Goal: Information Seeking & Learning: Learn about a topic

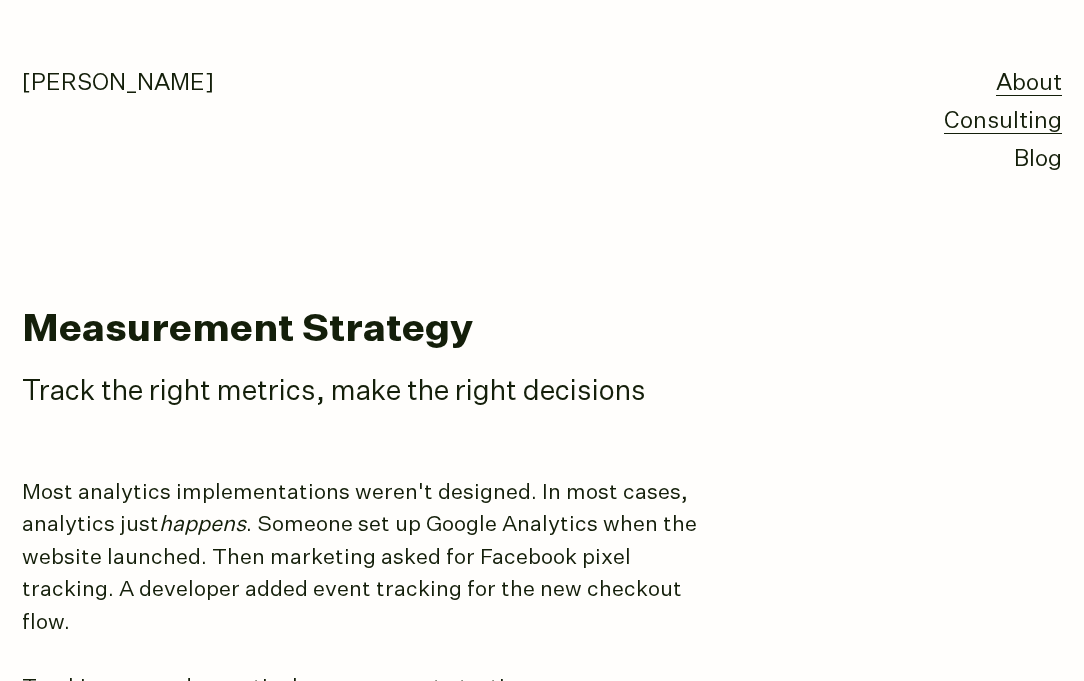
click at [1008, 87] on link "About" at bounding box center [1029, 84] width 66 height 24
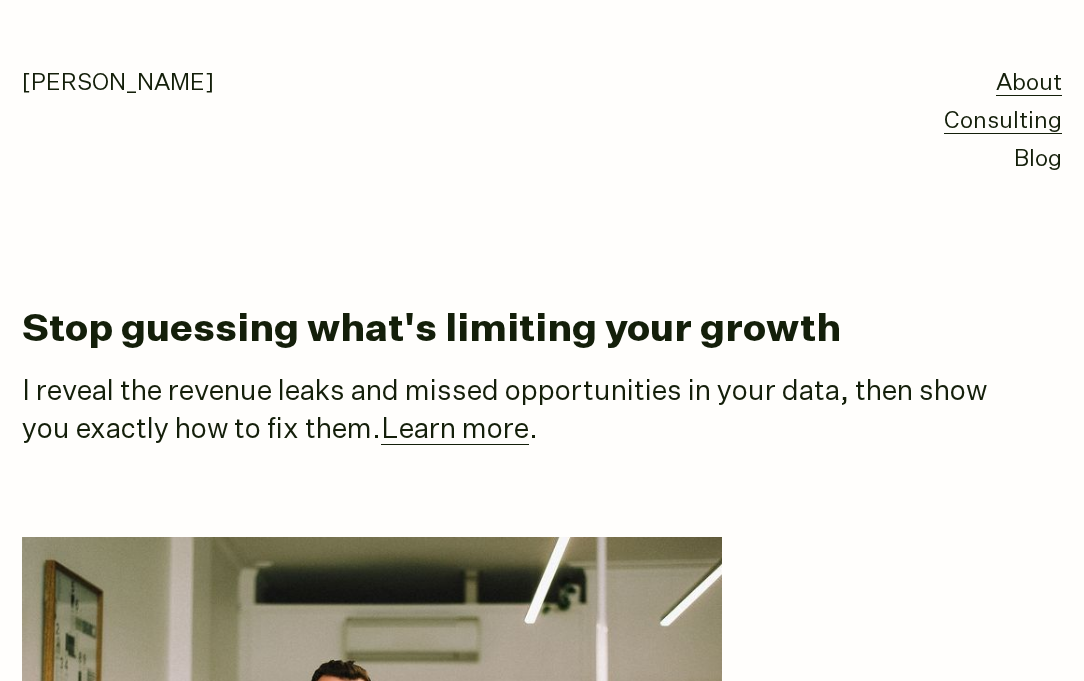
click at [1004, 118] on link "Consulting" at bounding box center [1003, 122] width 118 height 24
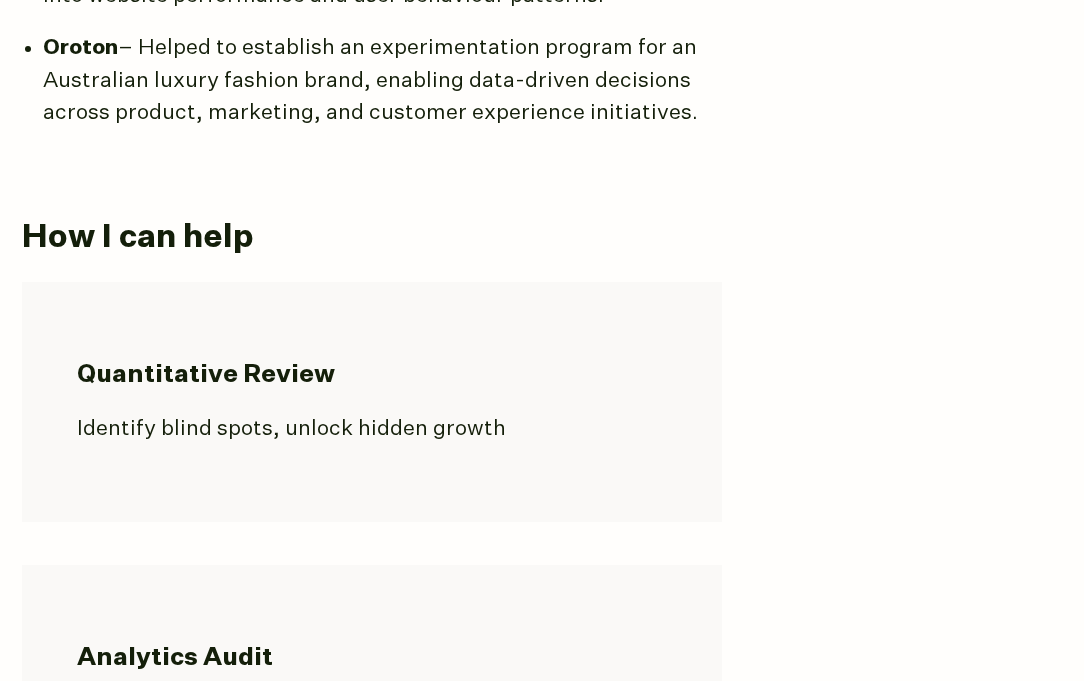
scroll to position [1463, 0]
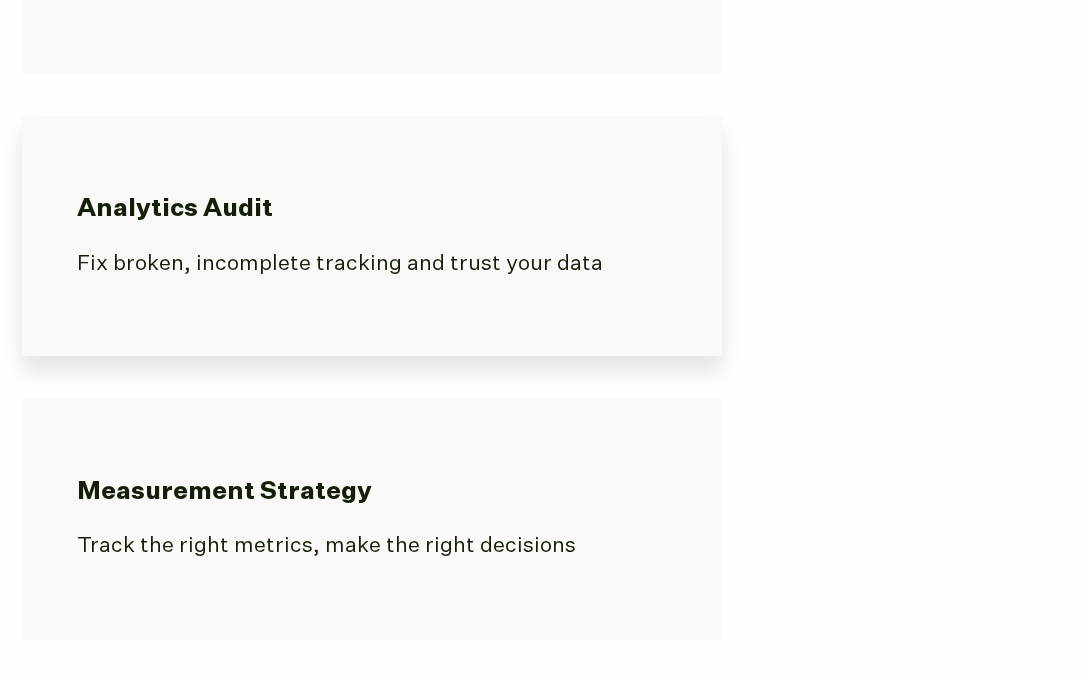
click at [622, 248] on p "Fix broken, incomplete tracking and trust your data" at bounding box center [372, 264] width 590 height 33
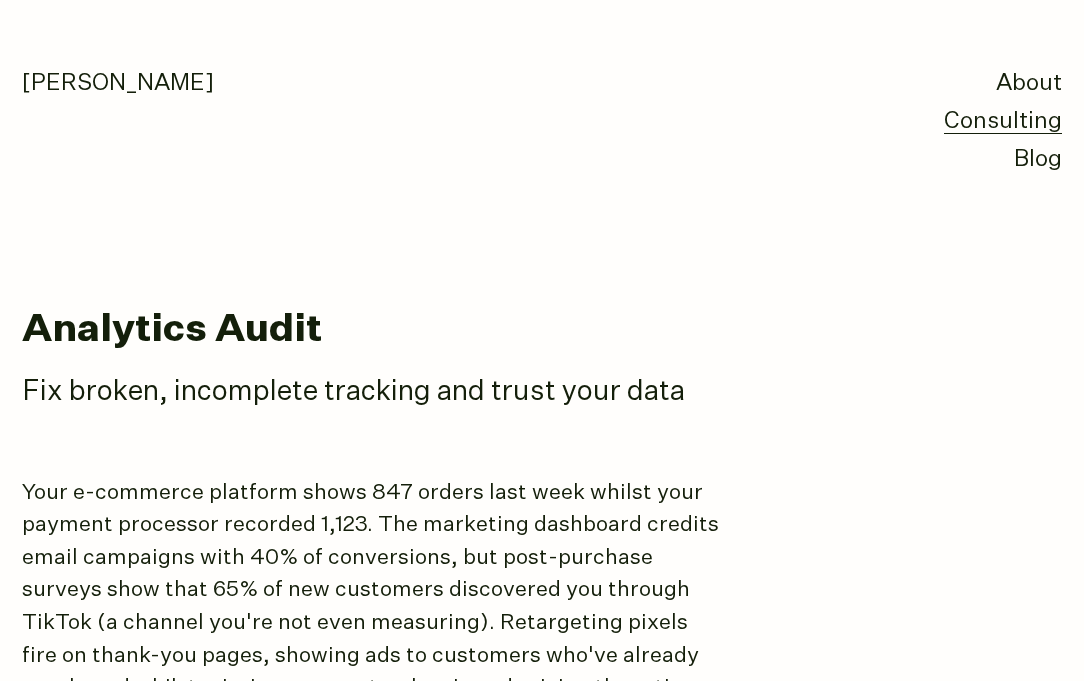
scroll to position [229, 0]
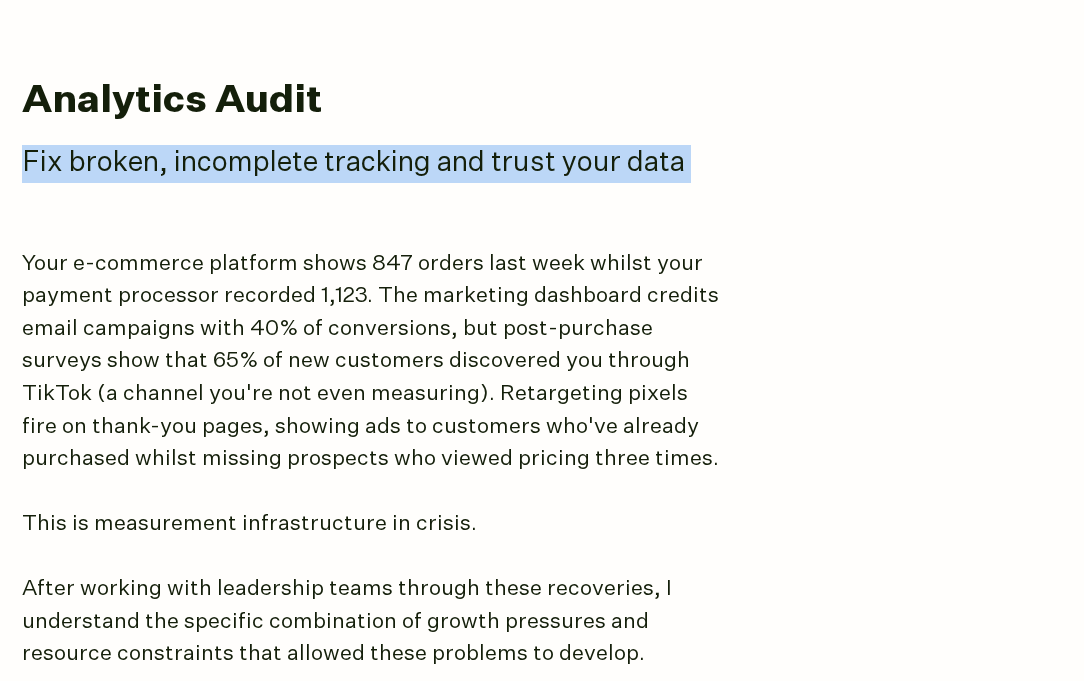
drag, startPoint x: 28, startPoint y: 160, endPoint x: 27, endPoint y: 230, distance: 70.0
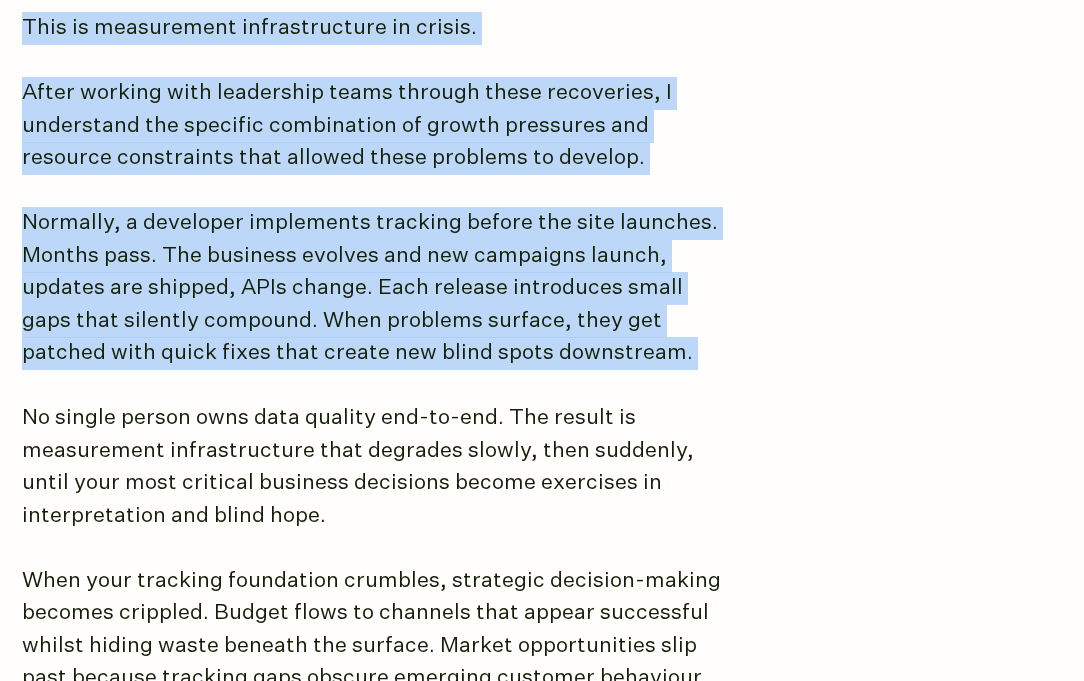
scroll to position [773, 0]
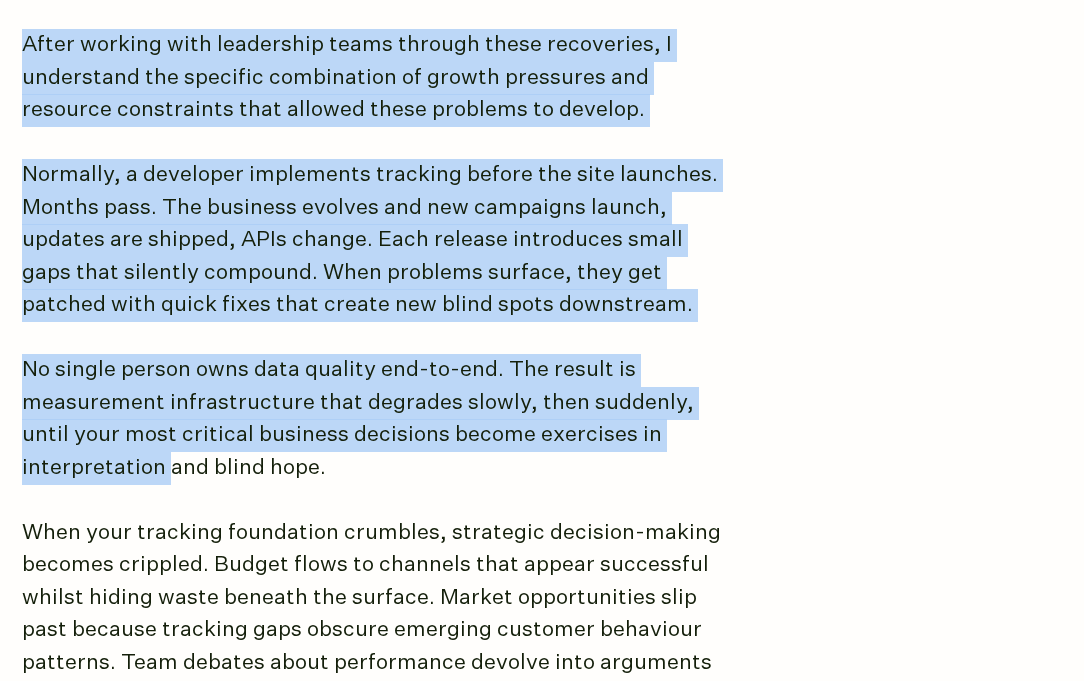
drag, startPoint x: 26, startPoint y: 209, endPoint x: 7, endPoint y: 467, distance: 258.6
click at [113, 365] on p "No single person owns data quality end-to-end. The result is measurement infras…" at bounding box center [372, 419] width 700 height 130
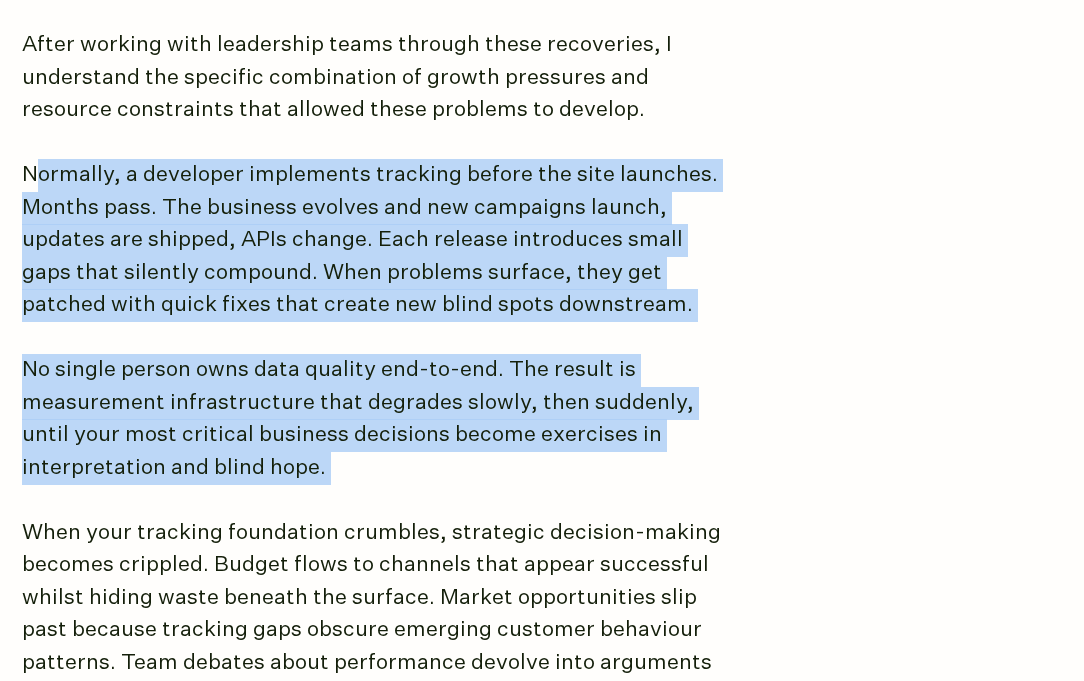
drag, startPoint x: 36, startPoint y: 176, endPoint x: 27, endPoint y: 503, distance: 327.0
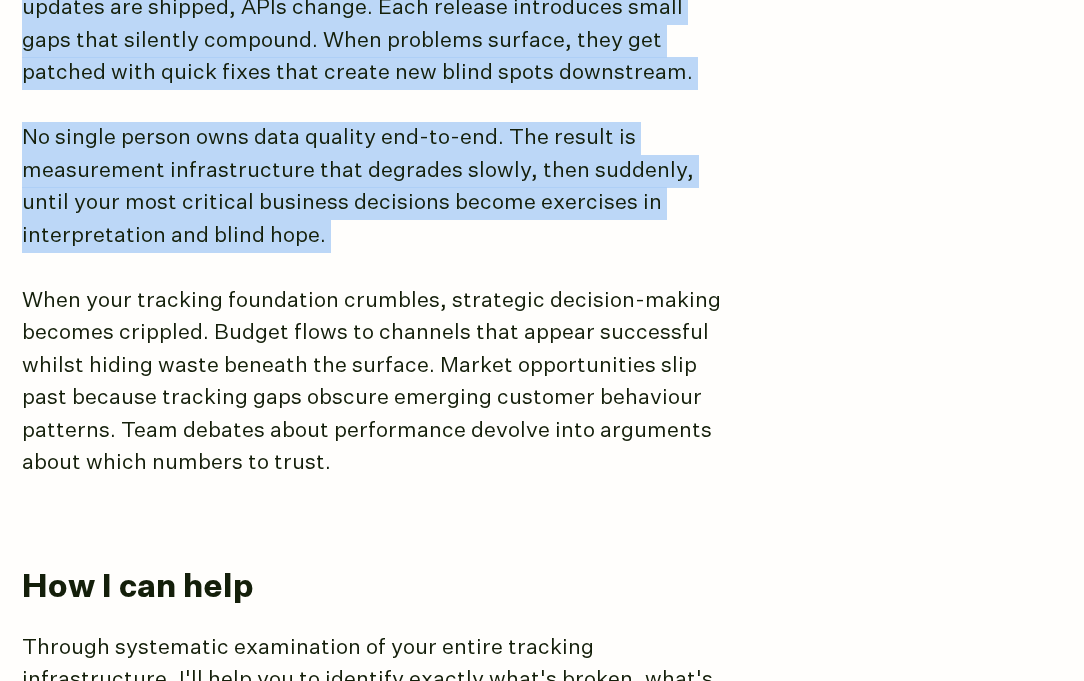
scroll to position [884, 0]
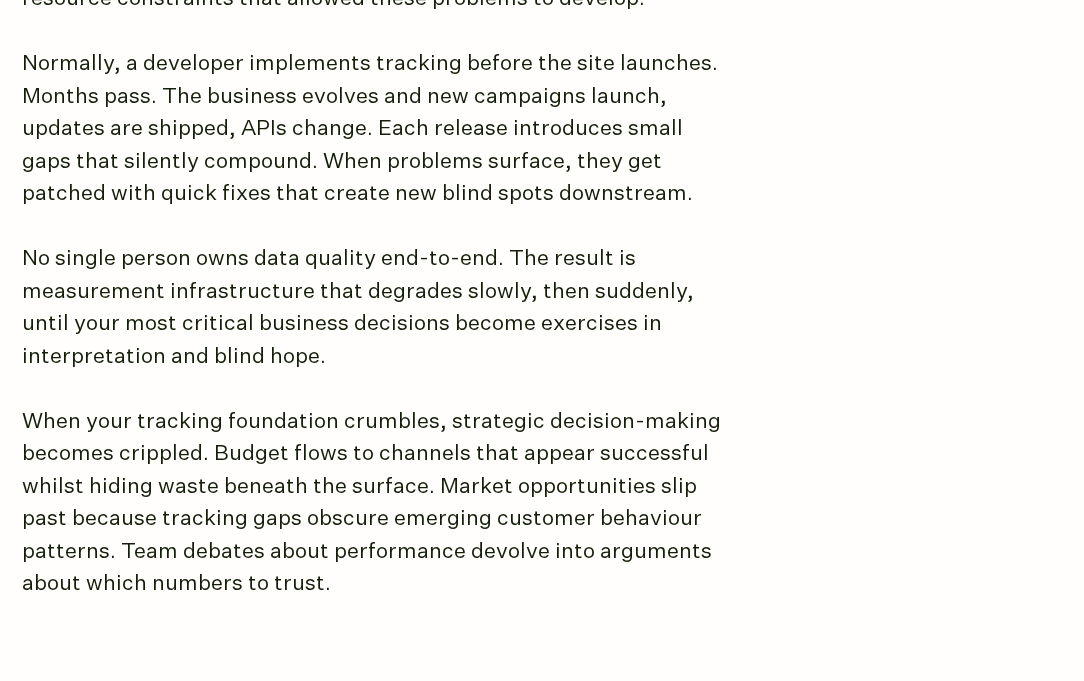
click at [93, 428] on p "When your tracking foundation crumbles, strategic decision-making becomes cripp…" at bounding box center [372, 503] width 700 height 195
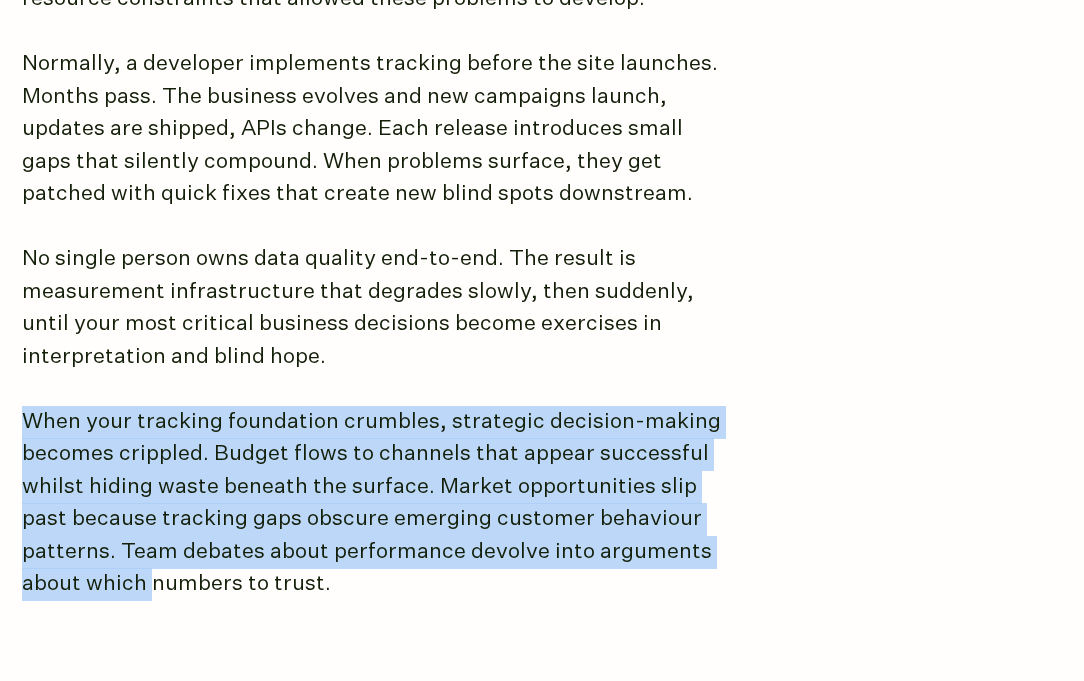
drag, startPoint x: 8, startPoint y: 424, endPoint x: 4, endPoint y: 600, distance: 176.0
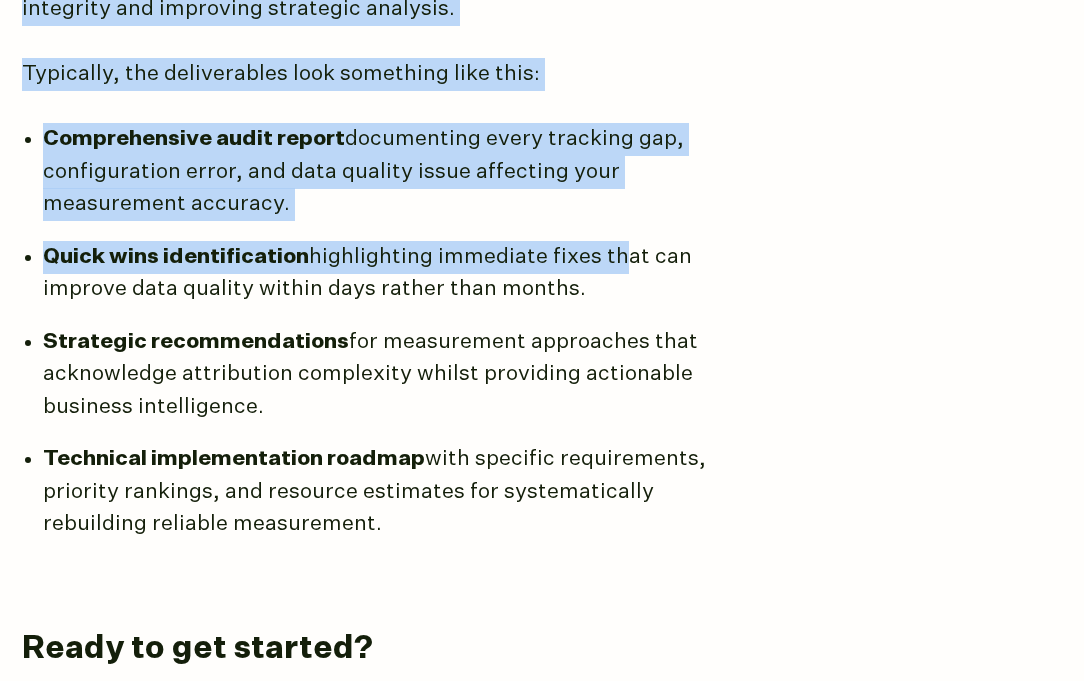
scroll to position [1736, 0]
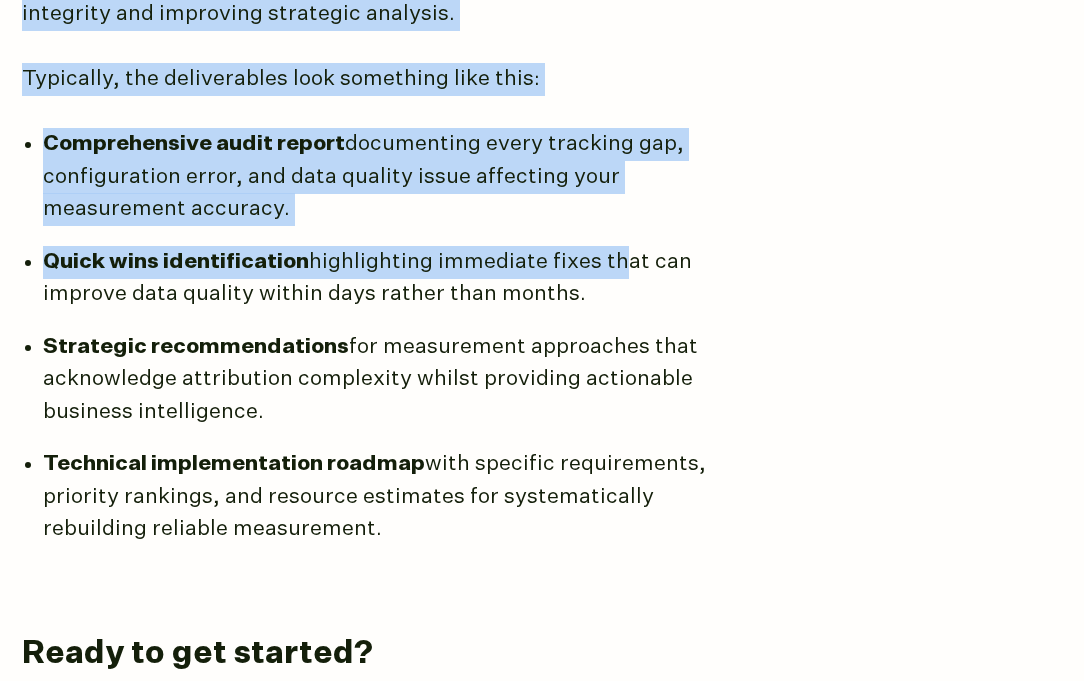
drag, startPoint x: 26, startPoint y: 333, endPoint x: 608, endPoint y: 285, distance: 583.8
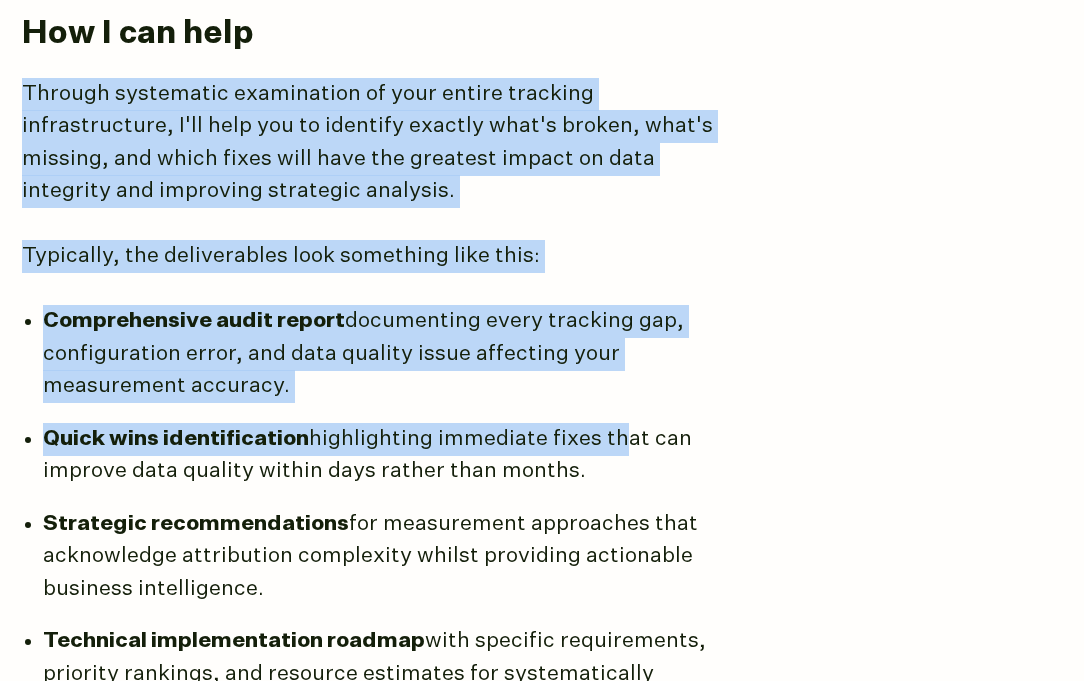
scroll to position [1556, 0]
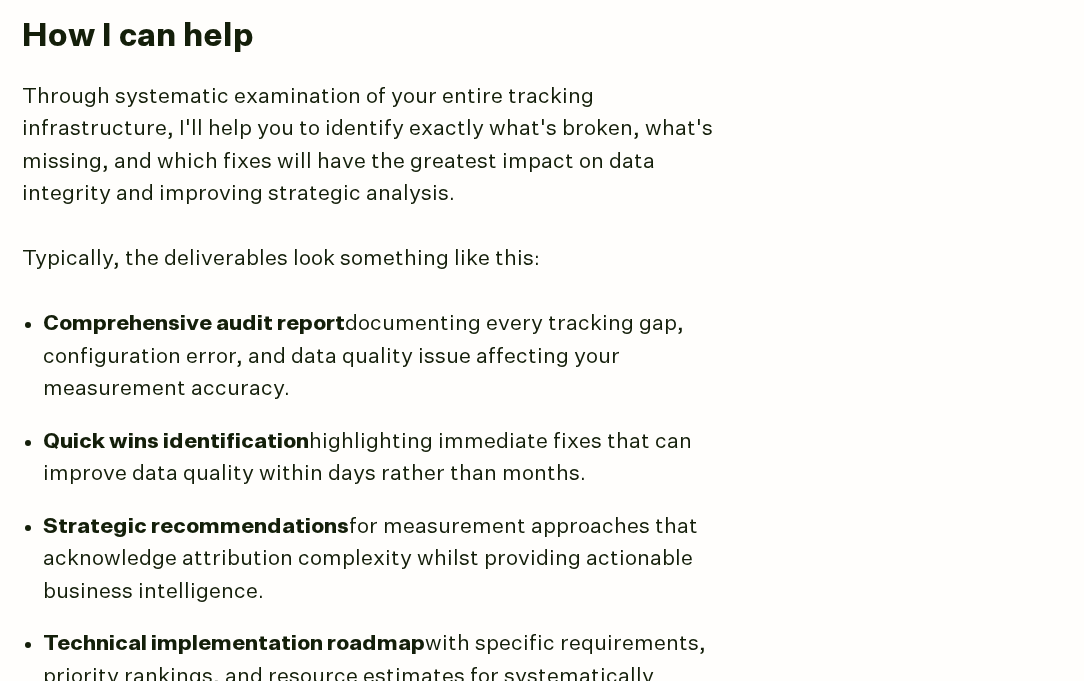
click at [197, 322] on strong "Comprehensive audit report" at bounding box center [194, 324] width 302 height 22
drag, startPoint x: 185, startPoint y: 387, endPoint x: 17, endPoint y: 88, distance: 342.9
click at [17, 88] on main "Analytics Audit Fix broken, incomplete tracking and trust your data Your e-comm…" at bounding box center [542, 67] width 1084 height 2889
drag, startPoint x: 593, startPoint y: 476, endPoint x: 15, endPoint y: 106, distance: 686.1
click at [15, 106] on main "Analytics Audit Fix broken, incomplete tracking and trust your data Your e-comm…" at bounding box center [542, 67] width 1084 height 2889
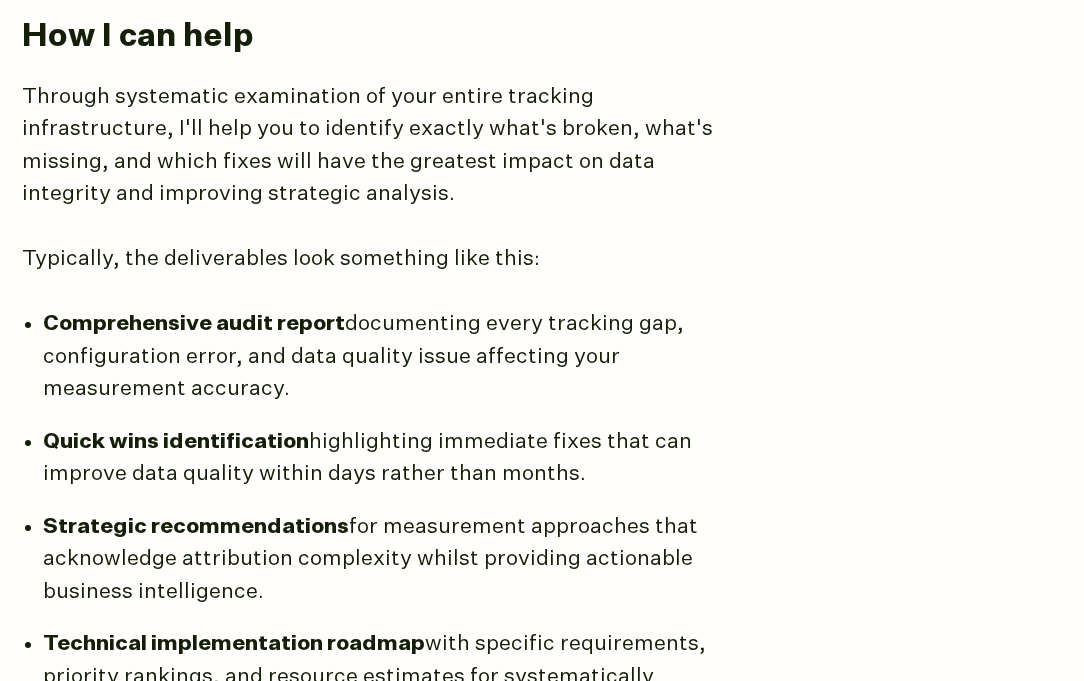
click at [600, 437] on p "Quick wins identification highlighting immediate fixes that can improve data qu…" at bounding box center [393, 458] width 700 height 65
drag, startPoint x: 600, startPoint y: 480, endPoint x: 16, endPoint y: 107, distance: 692.8
click at [16, 107] on main "Analytics Audit Fix broken, incomplete tracking and trust your data Your e-comm…" at bounding box center [542, 67] width 1084 height 2889
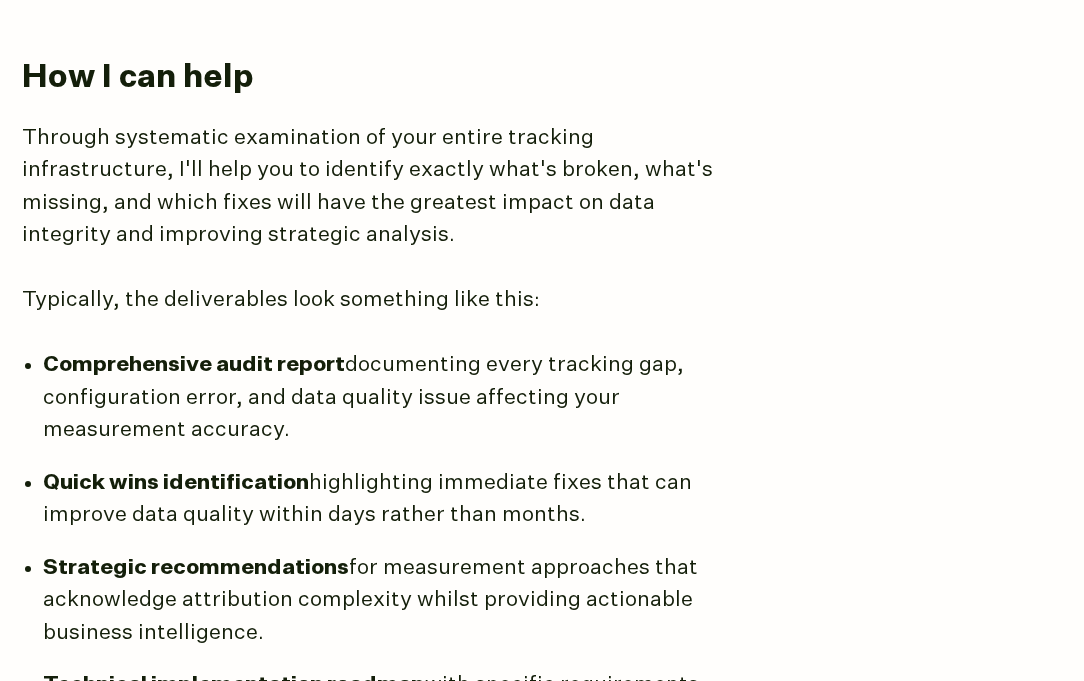
scroll to position [1508, 0]
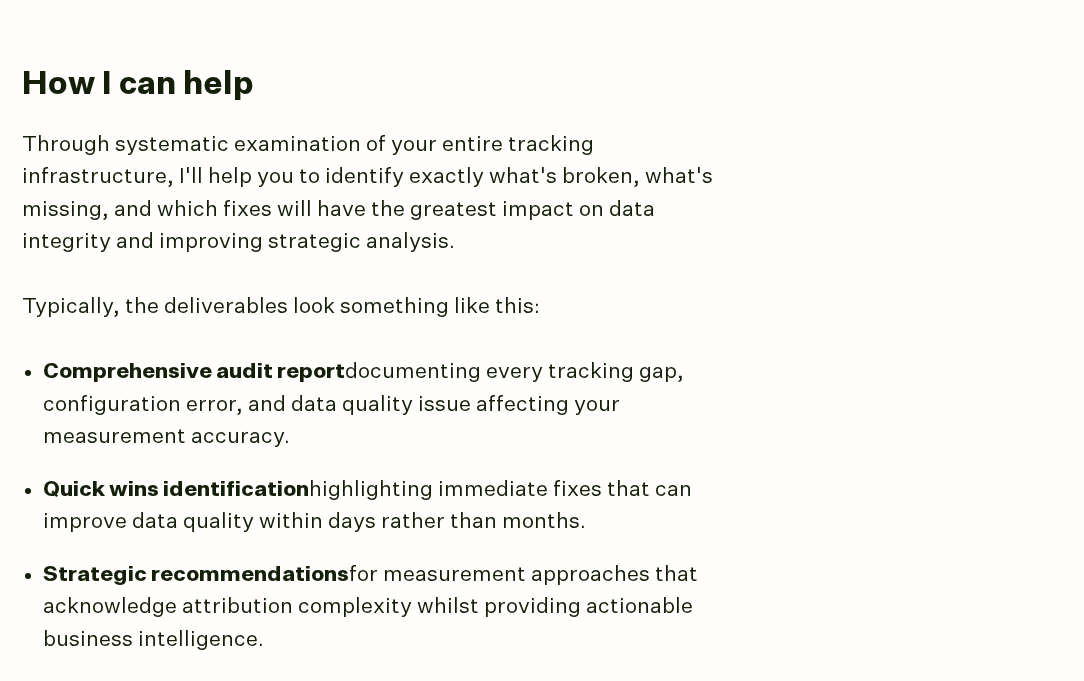
click at [67, 158] on p "Through systematic examination of your entire tracking infrastructure, I'll hel…" at bounding box center [372, 194] width 700 height 130
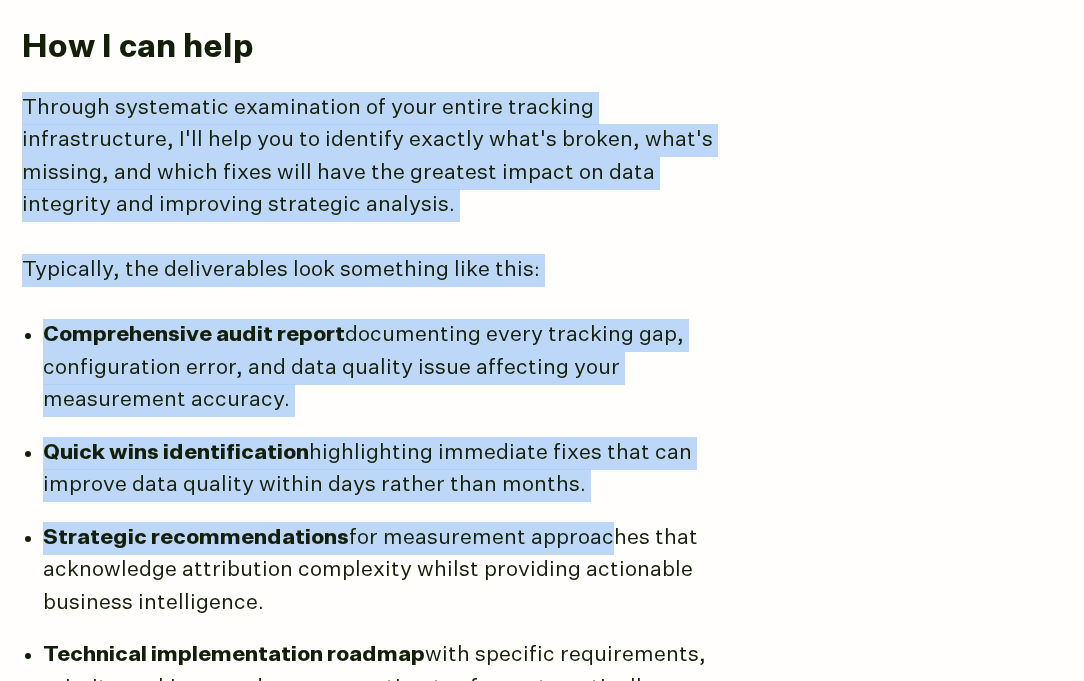
scroll to position [1550, 0]
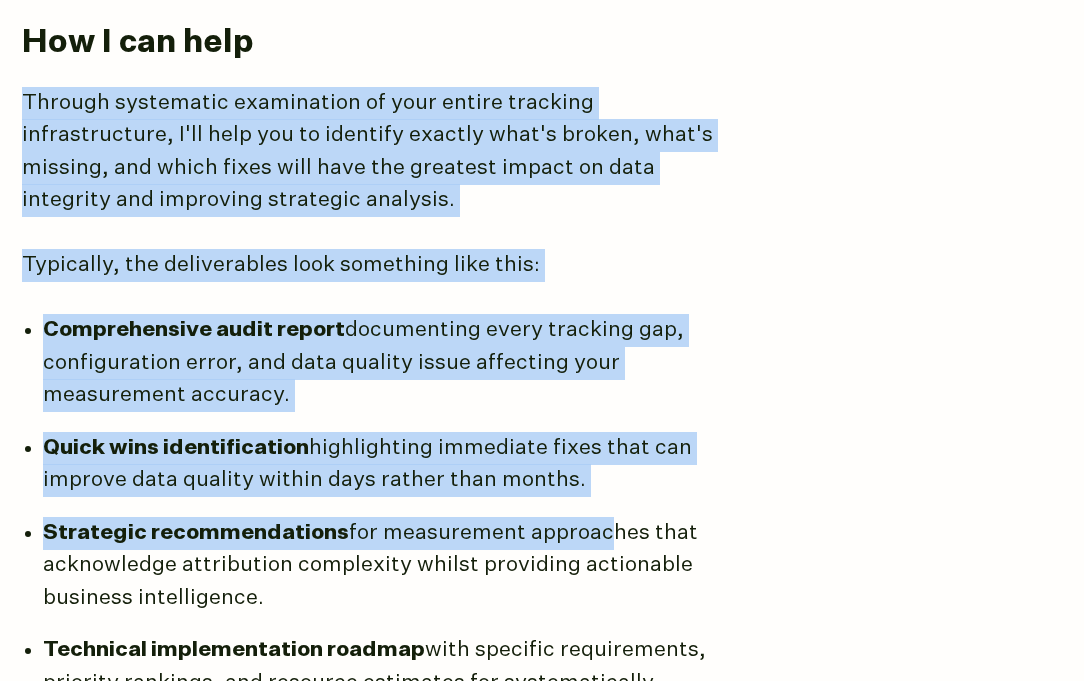
drag, startPoint x: 14, startPoint y: 136, endPoint x: 613, endPoint y: 492, distance: 696.6
click at [613, 492] on main "Analytics Audit Fix broken, incomplete tracking and trust your data Your e-comm…" at bounding box center [542, 73] width 1084 height 2889
copy article "Through systematic examination of your entire tracking infrastructure, I'll hel…"
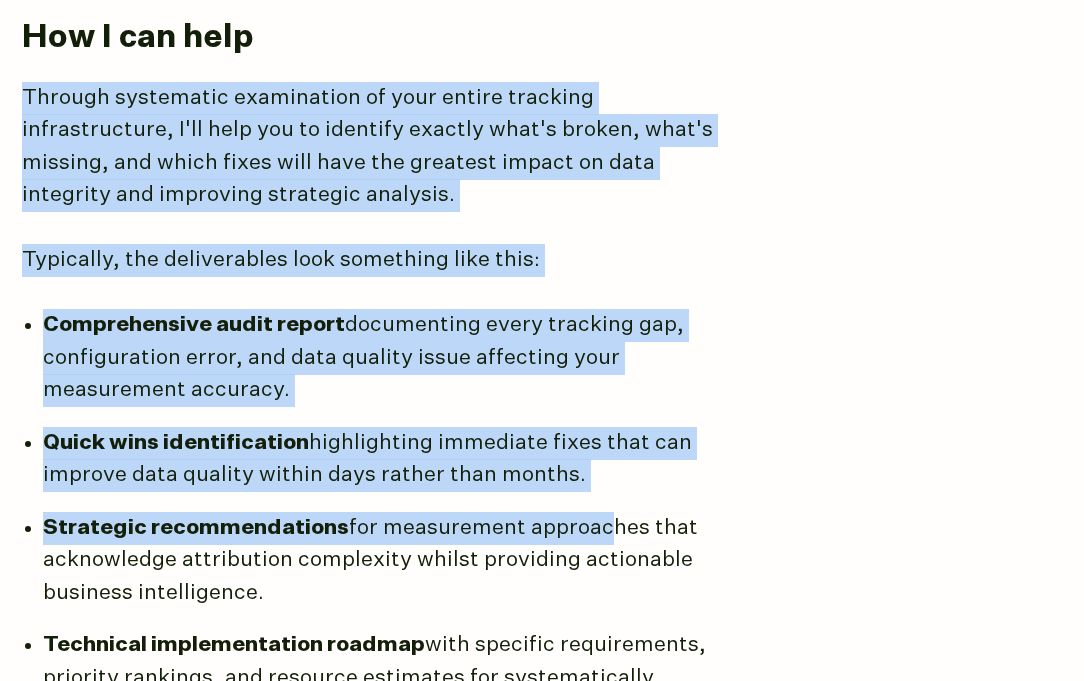
scroll to position [1532, 0]
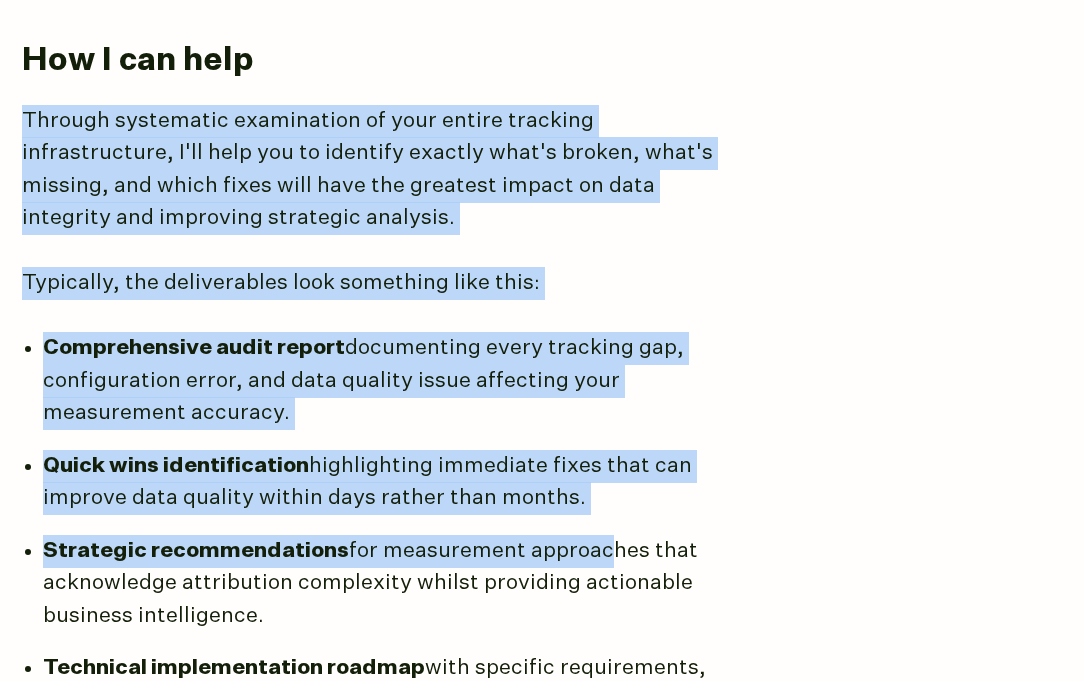
click at [408, 417] on p "Comprehensive audit report documenting every tracking gap, configuration error,…" at bounding box center [393, 381] width 700 height 98
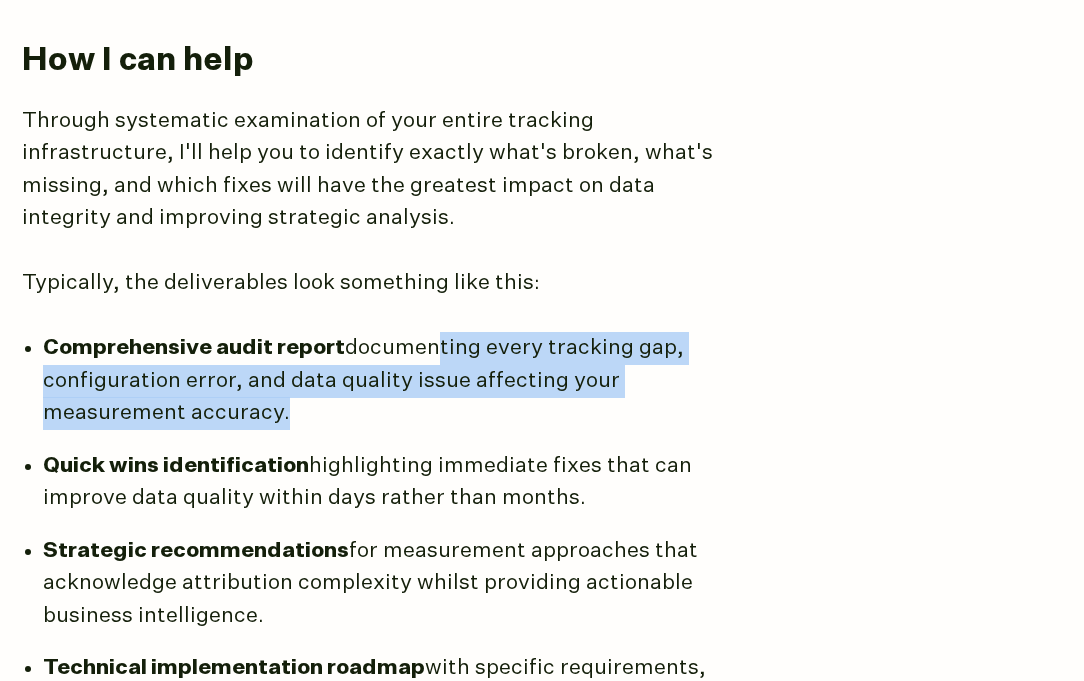
drag, startPoint x: 431, startPoint y: 361, endPoint x: 430, endPoint y: 432, distance: 71.0
click at [430, 432] on ul "Comprehensive audit report documenting every tracking gap, configuration error,…" at bounding box center [542, 541] width 1041 height 418
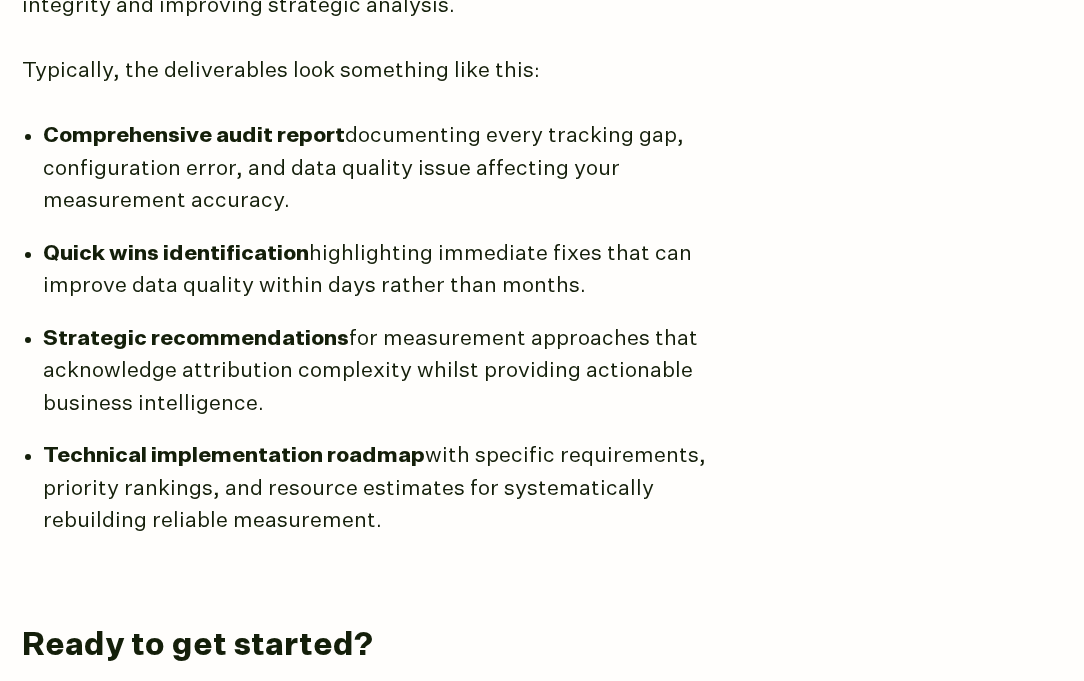
scroll to position [1736, 0]
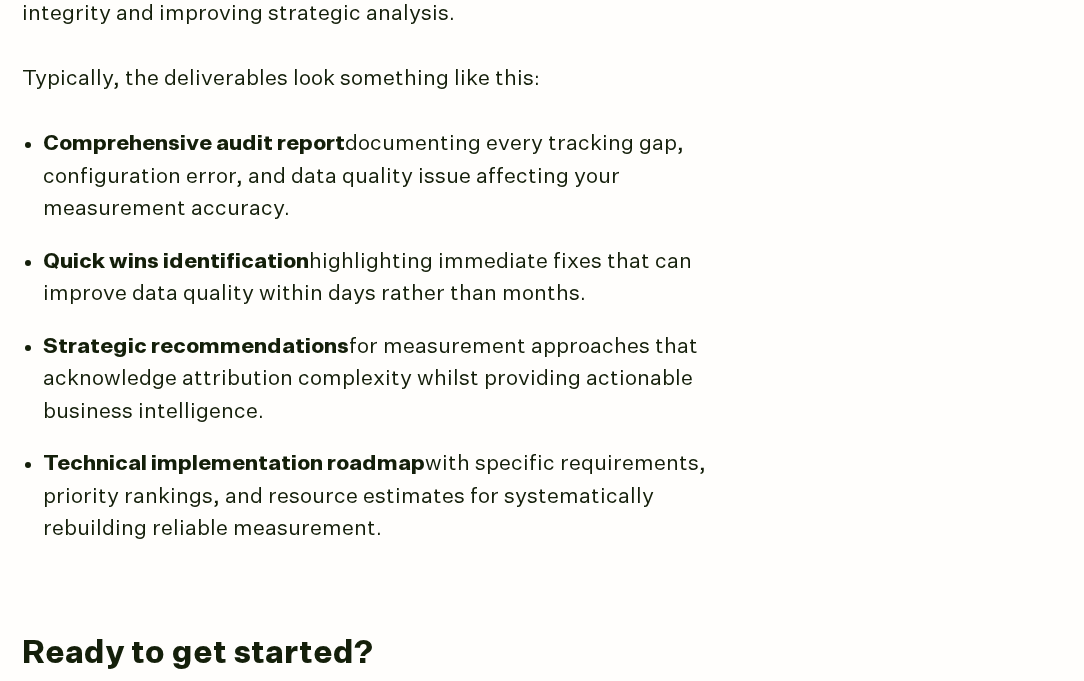
drag, startPoint x: 595, startPoint y: 299, endPoint x: 316, endPoint y: 256, distance: 282.2
click at [316, 256] on p "Quick wins identification highlighting immediate fixes that can improve data qu…" at bounding box center [393, 278] width 700 height 65
copy p "highlighting immediate fixes that can improve data quality within days rather t…"
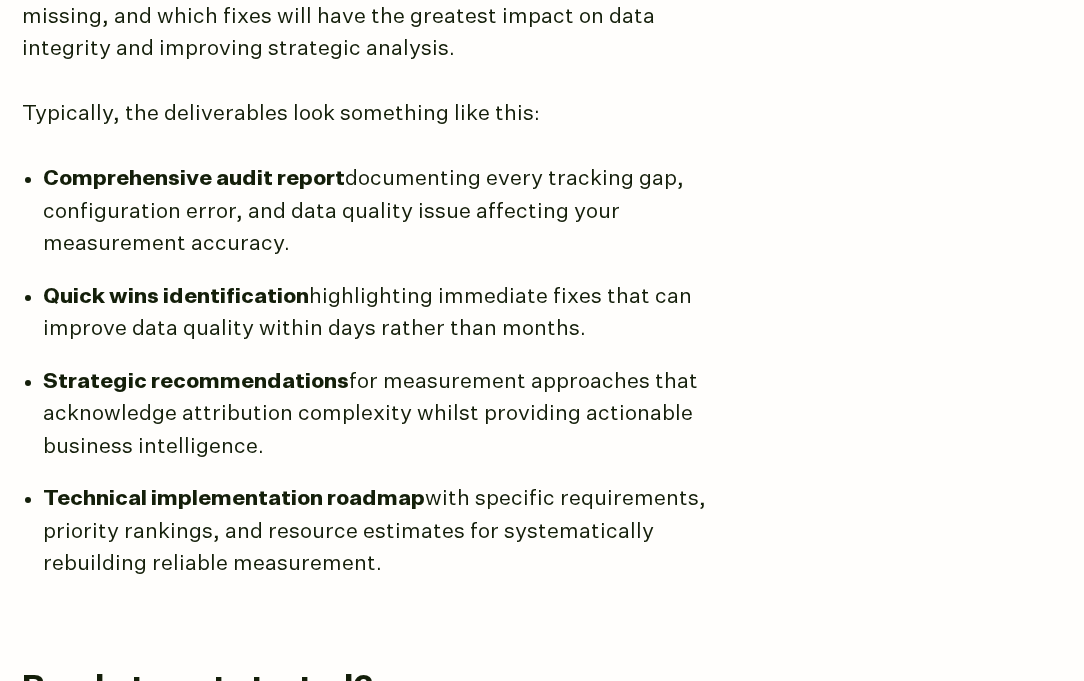
scroll to position [1695, 0]
